Goal: Task Accomplishment & Management: Complete application form

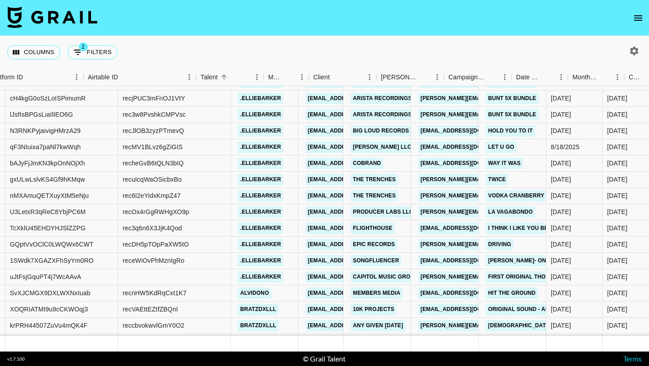
scroll to position [4026, 149]
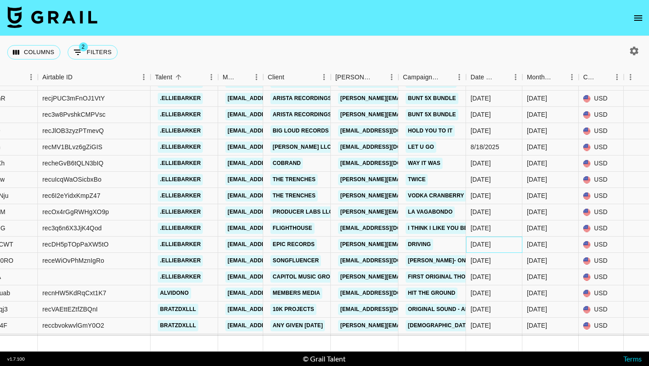
click at [485, 243] on div "[DATE]" at bounding box center [480, 244] width 20 height 9
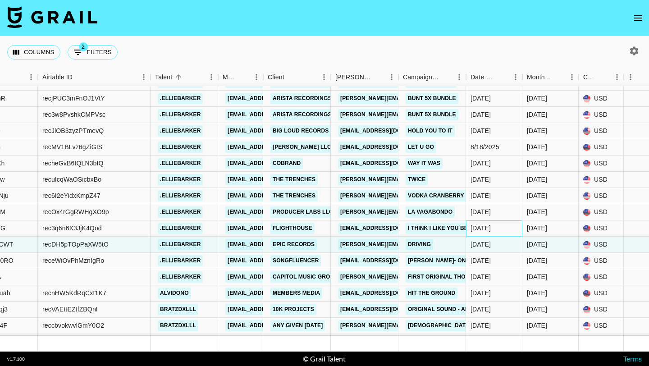
click at [486, 232] on div "[DATE]" at bounding box center [480, 227] width 20 height 9
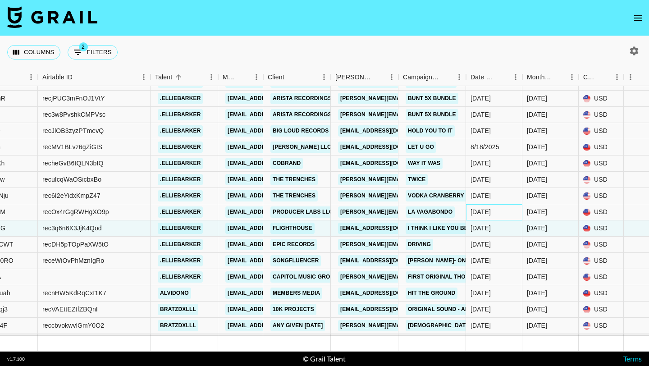
click at [486, 209] on div "[DATE]" at bounding box center [480, 211] width 20 height 9
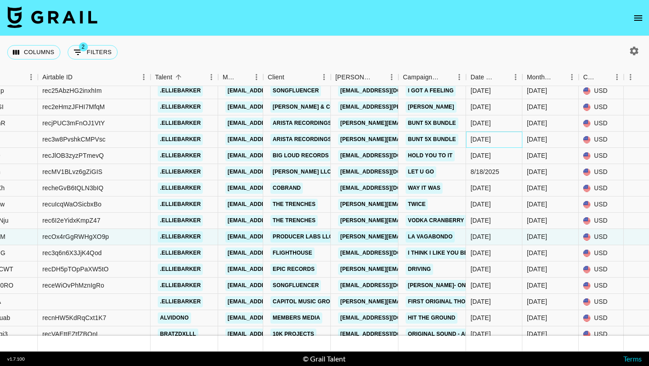
click at [488, 146] on div "[DATE]" at bounding box center [494, 140] width 56 height 16
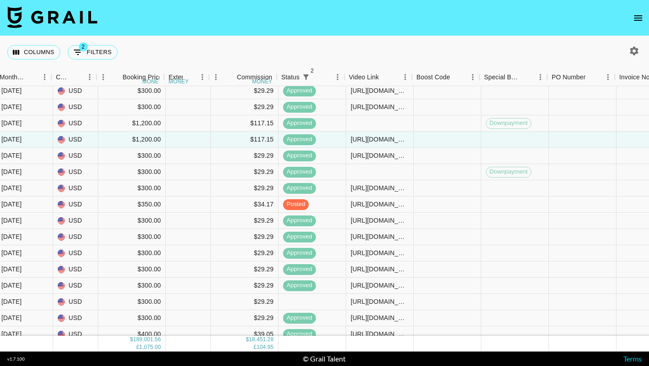
scroll to position [4002, 676]
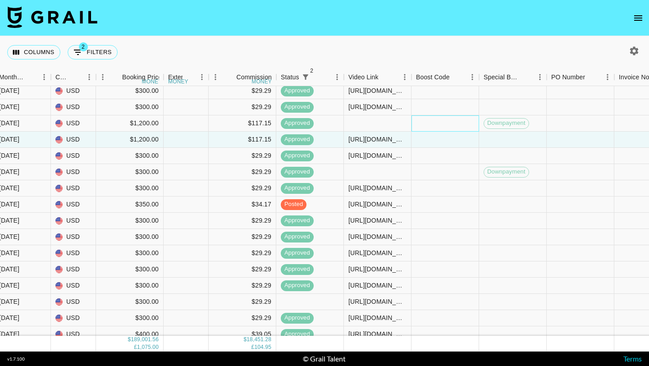
click at [450, 128] on div at bounding box center [445, 123] width 68 height 16
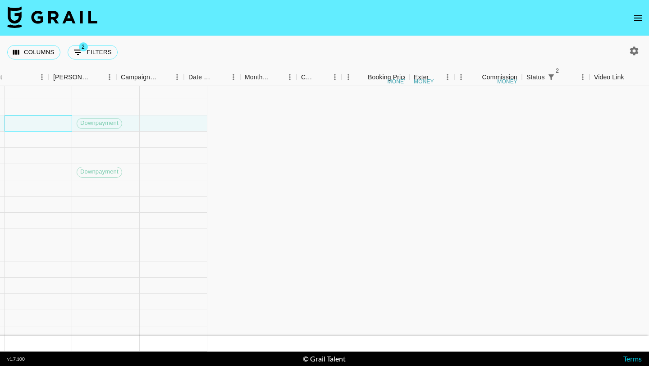
scroll to position [4002, 381]
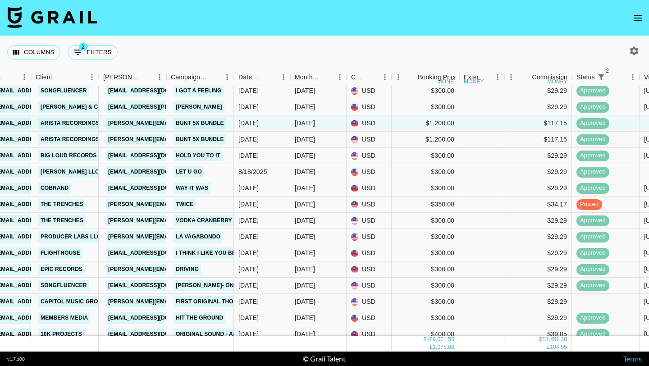
click at [630, 14] on button "open drawer" at bounding box center [638, 18] width 18 height 18
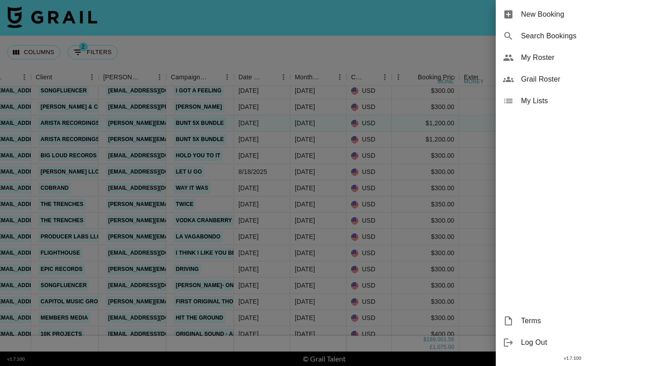
click at [575, 8] on div "New Booking" at bounding box center [571, 15] width 153 height 22
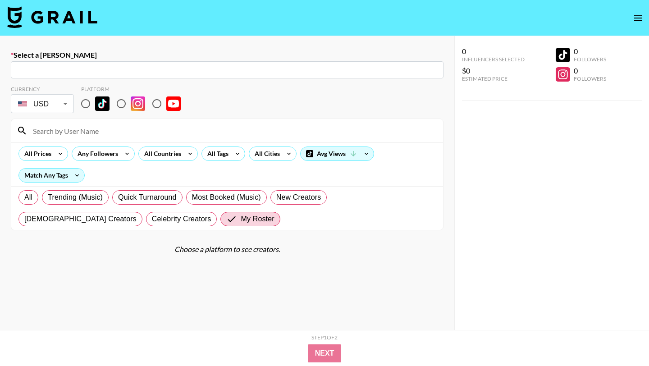
click at [149, 80] on section "Currency USD USD ​ Platform All Prices Any Followers All Countries All Tags All…" at bounding box center [227, 154] width 432 height 152
click at [157, 71] on input "text" at bounding box center [227, 70] width 422 height 10
paste input "[EMAIL_ADDRESS][DOMAIN_NAME]"
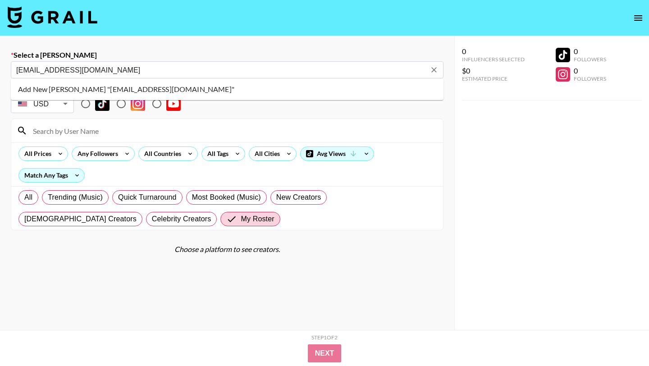
click at [157, 88] on li "Add New Booker "martinmhubbard@gmail.com"" at bounding box center [227, 89] width 432 height 14
type input "Add New Booker "martinmhubbard@gmail.com""
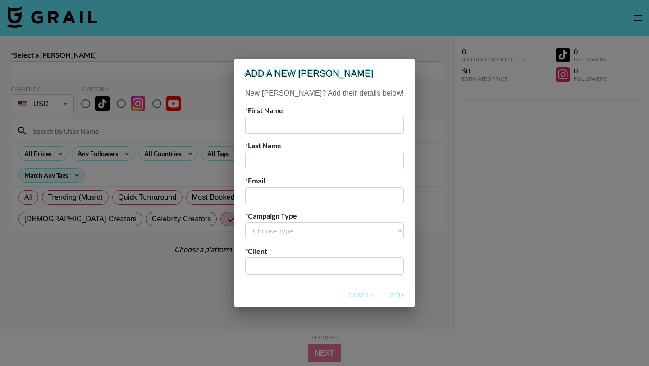
click at [276, 119] on input "text" at bounding box center [324, 125] width 159 height 17
type input "Martin"
click at [291, 153] on input "text" at bounding box center [324, 160] width 159 height 17
type input "Hubbard"
click at [307, 195] on input "email" at bounding box center [324, 195] width 159 height 17
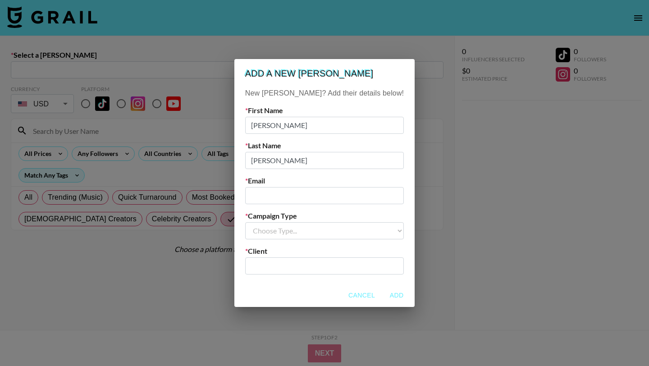
paste input "[EMAIL_ADDRESS][DOMAIN_NAME]"
type input "[EMAIL_ADDRESS][DOMAIN_NAME]"
click at [290, 229] on select "Choose Type... Song Promos Brand Promos" at bounding box center [324, 230] width 159 height 17
click at [263, 222] on select "Choose Type... Song Promos Brand Promos" at bounding box center [324, 230] width 159 height 17
click at [303, 227] on select "Choose Type... Song Promos Brand Promos" at bounding box center [324, 230] width 159 height 17
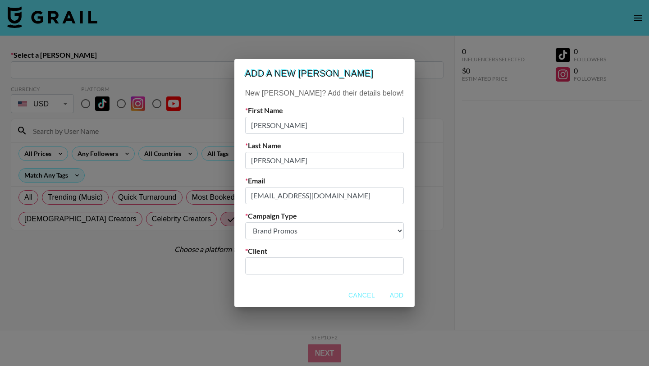
select select "Song"
click at [263, 222] on select "Choose Type... Song Promos Brand Promos" at bounding box center [324, 230] width 159 height 17
click at [301, 266] on input "text" at bounding box center [324, 265] width 148 height 10
click at [303, 285] on li "Add New Client: "martin hubbard"" at bounding box center [324, 289] width 122 height 23
type input "[PERSON_NAME]"
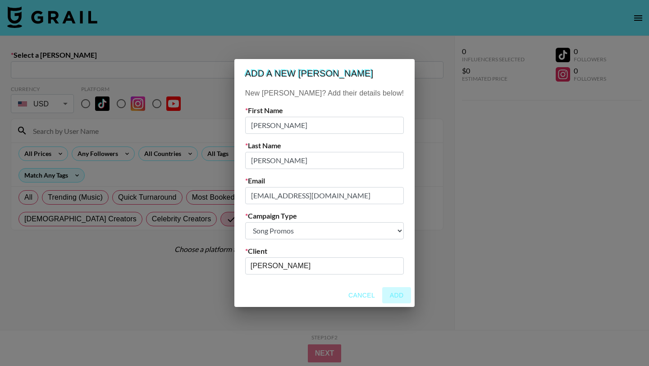
click at [382, 298] on button "Add" at bounding box center [396, 295] width 29 height 17
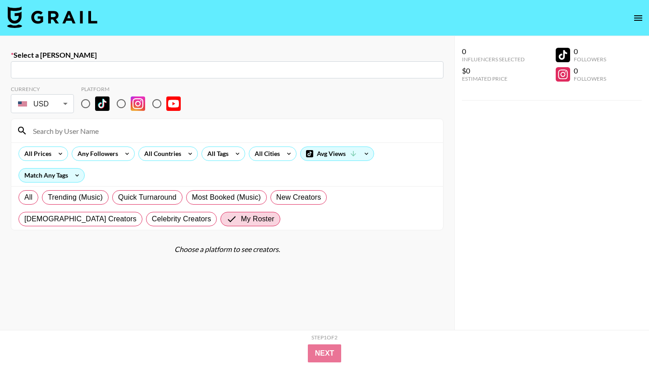
drag, startPoint x: 86, startPoint y: 106, endPoint x: 100, endPoint y: 132, distance: 29.6
click at [86, 106] on input "radio" at bounding box center [85, 103] width 19 height 19
radio input "true"
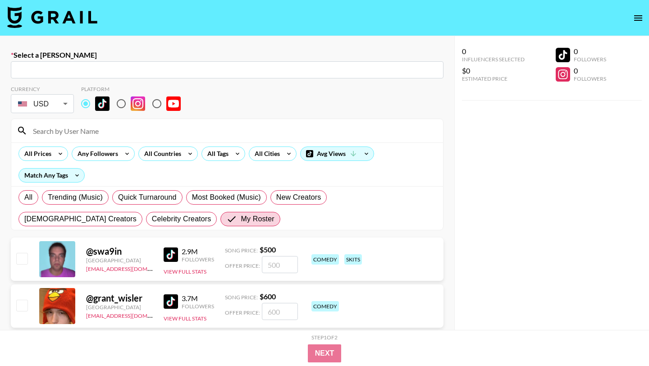
click at [100, 132] on input at bounding box center [232, 130] width 410 height 14
type input "martinmhubbard@gmail.com: Martin Hubbard -- martin hubbard -- YGjo6AdN4Rb8Cmie4…"
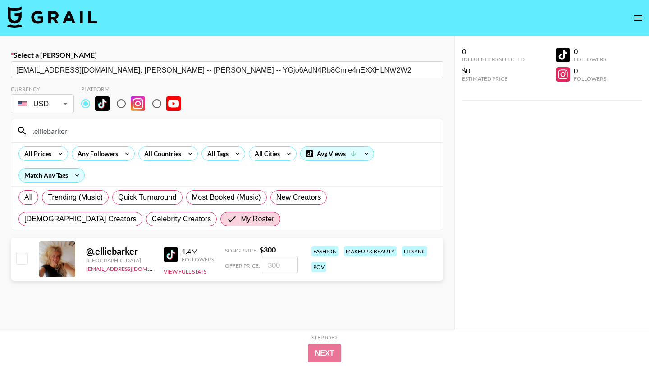
type input ".elliebarker"
click at [7, 256] on div "Select a Booker martinmhubbard@gmail.com: Martin Hubbard -- martin hubbard -- Y…" at bounding box center [227, 215] width 454 height 358
click at [19, 259] on input "checkbox" at bounding box center [21, 258] width 11 height 11
checkbox input "true"
type input "300"
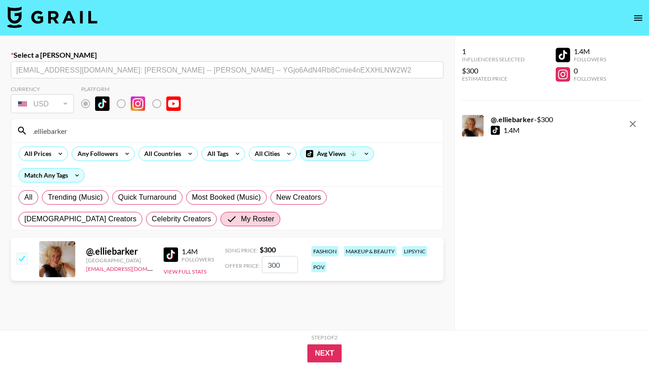
click at [318, 343] on div "Step 1 of 2 View Summary" at bounding box center [324, 339] width 504 height 10
click at [320, 352] on button "Next" at bounding box center [324, 353] width 35 height 18
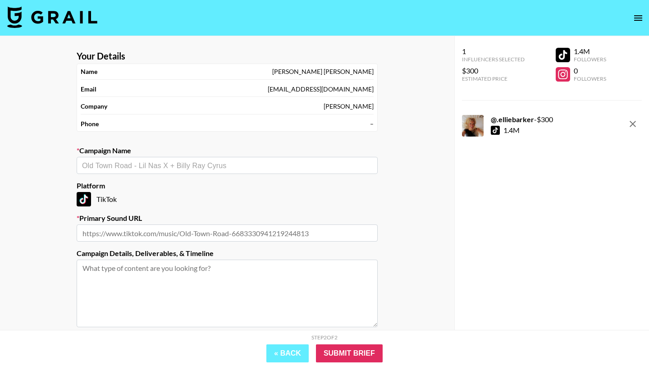
click at [180, 173] on div "​" at bounding box center [227, 165] width 301 height 17
click at [152, 175] on ul "Add New Campaign: "When you See Me"" at bounding box center [227, 185] width 301 height 22
click at [152, 178] on li "Add New Campaign: "When you See Me"" at bounding box center [227, 184] width 301 height 14
type input "When you See Me"
click at [170, 237] on input "text" at bounding box center [227, 232] width 301 height 17
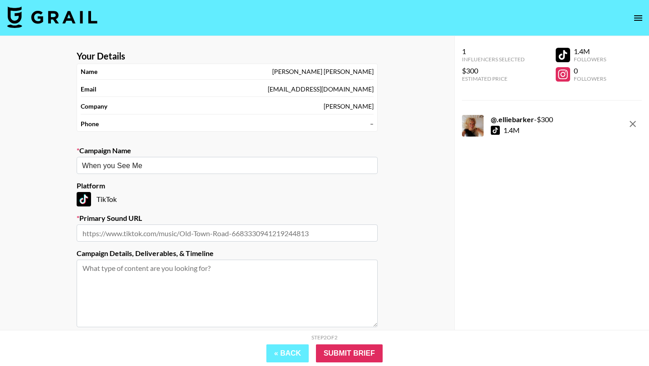
paste input "https://www.tiktok.com/music/When-You-See-Me-7514114645028816913"
type input "https://www.tiktok.com/music/When-You-See-Me-7514114645028816913"
click at [350, 353] on input "Submit Brief" at bounding box center [349, 353] width 67 height 18
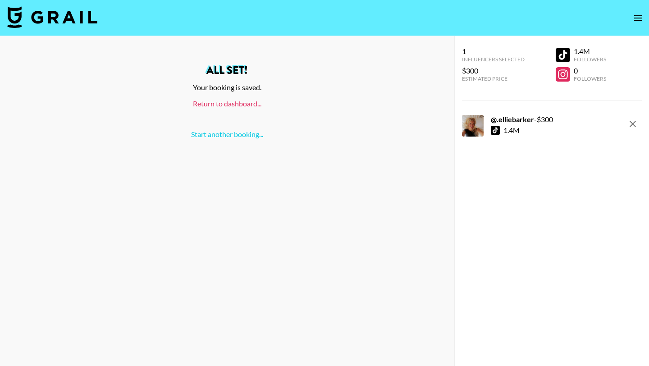
click at [231, 103] on link "Return to dashboard..." at bounding box center [227, 103] width 68 height 9
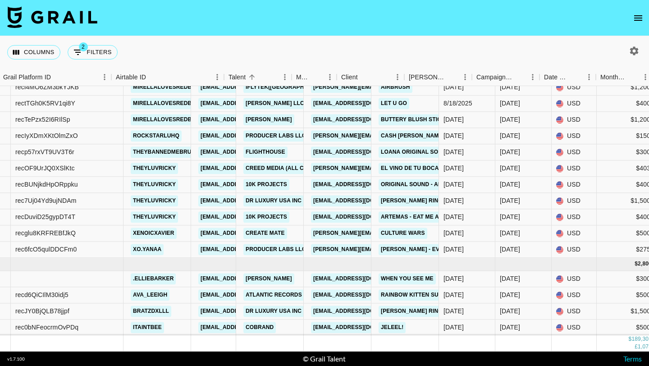
scroll to position [4977, 286]
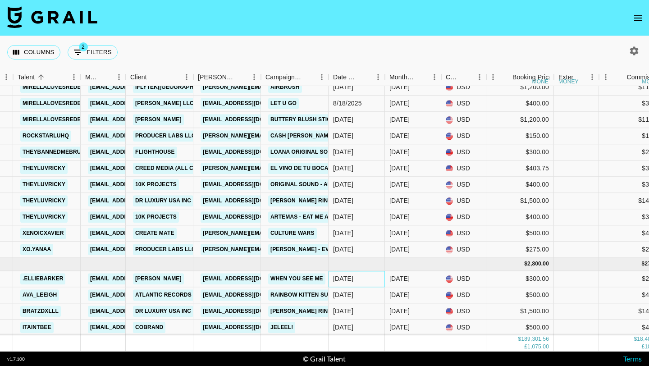
click at [382, 272] on div "[DATE]" at bounding box center [356, 279] width 56 height 16
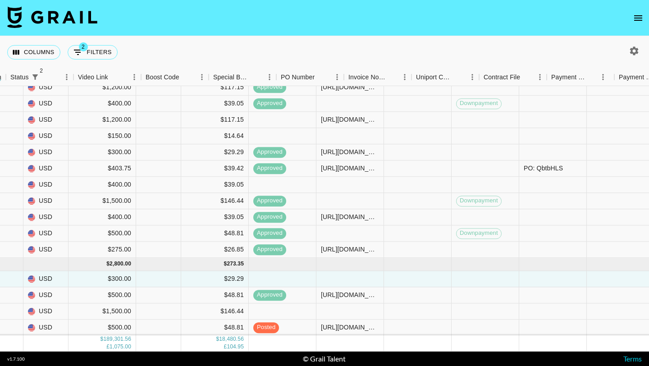
scroll to position [4977, 380]
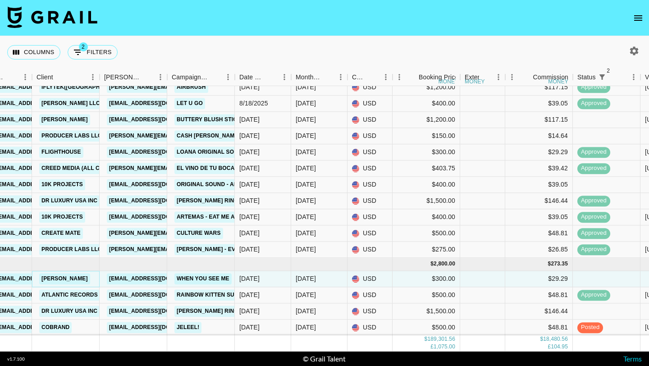
click at [88, 277] on link "[PERSON_NAME]" at bounding box center [64, 278] width 51 height 11
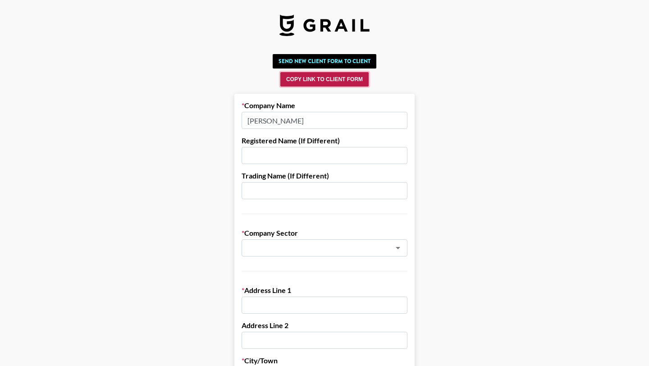
click at [313, 81] on button "Copy Link to Client Form" at bounding box center [324, 79] width 88 height 14
